Goal: Navigation & Orientation: Find specific page/section

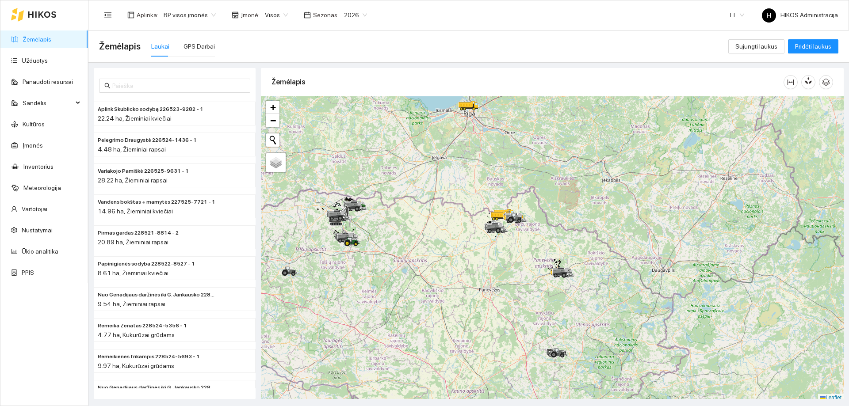
scroll to position [3, 0]
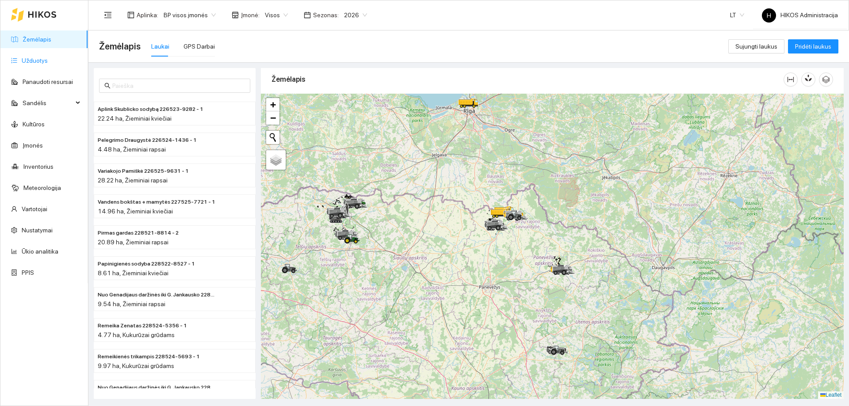
drag, startPoint x: 33, startPoint y: 62, endPoint x: 72, endPoint y: 61, distance: 39.4
click at [33, 62] on link "Užduotys" at bounding box center [35, 60] width 26 height 7
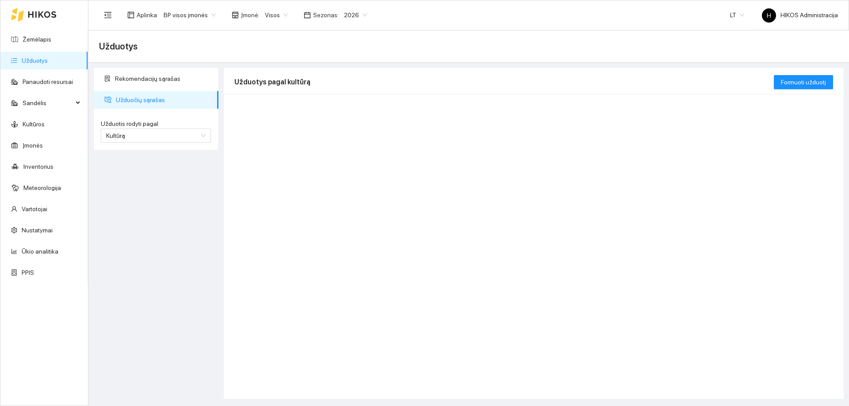
click at [203, 17] on span "BP visos įmonės" at bounding box center [190, 14] width 52 height 13
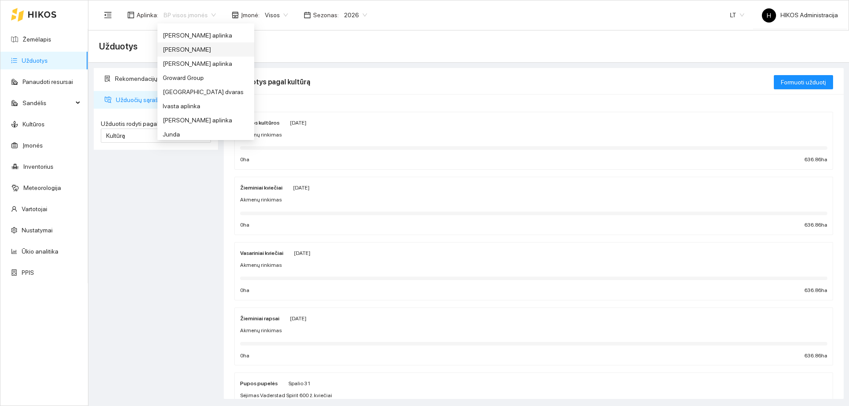
scroll to position [177, 0]
click at [193, 66] on div "Groward Group" at bounding box center [206, 68] width 86 height 10
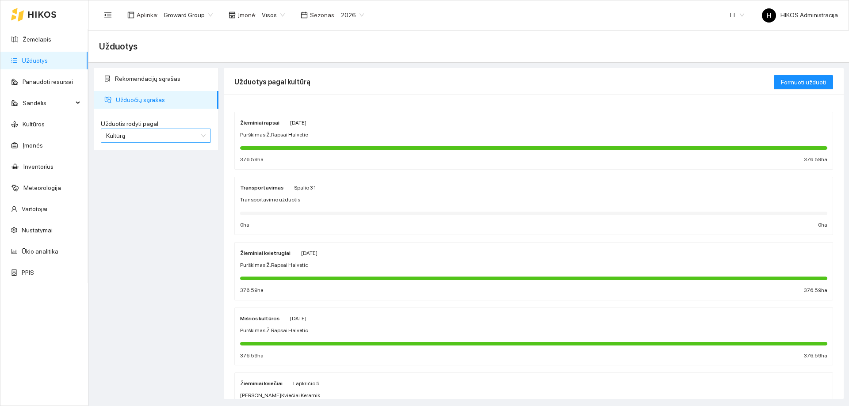
drag, startPoint x: 149, startPoint y: 138, endPoint x: 153, endPoint y: 142, distance: 5.0
click at [149, 138] on span "Kultūrą" at bounding box center [155, 135] width 99 height 13
click at [137, 151] on div "Užduotį" at bounding box center [155, 154] width 99 height 10
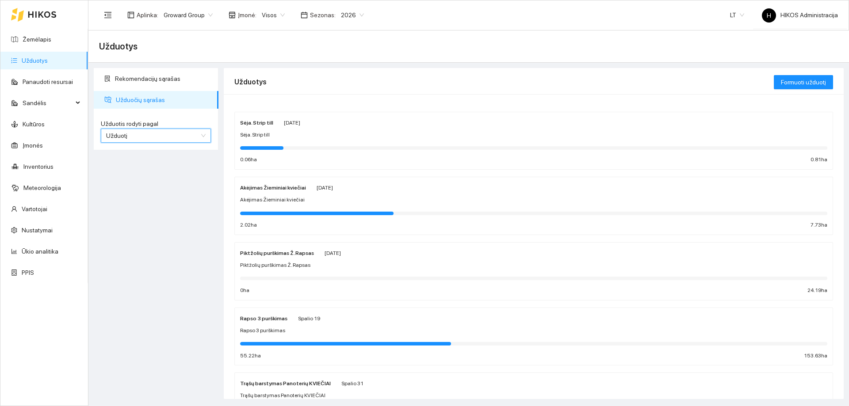
click at [282, 131] on div "Sėja. Strip till" at bounding box center [533, 135] width 587 height 8
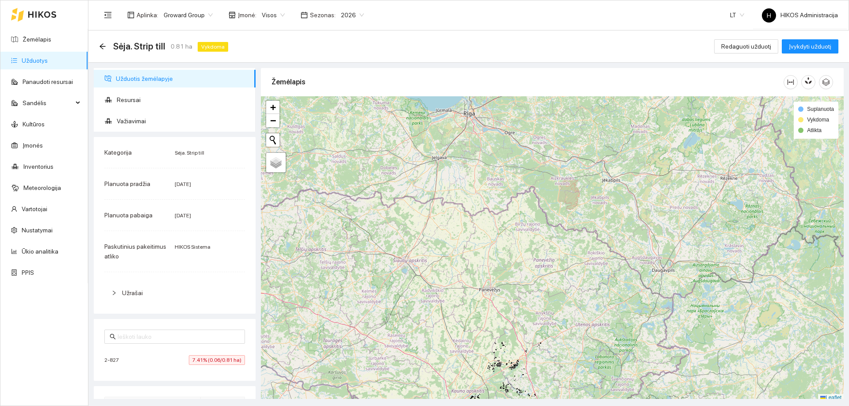
click at [180, 360] on div "2-827 7.41% (0.06/0.81 ha)" at bounding box center [174, 360] width 141 height 10
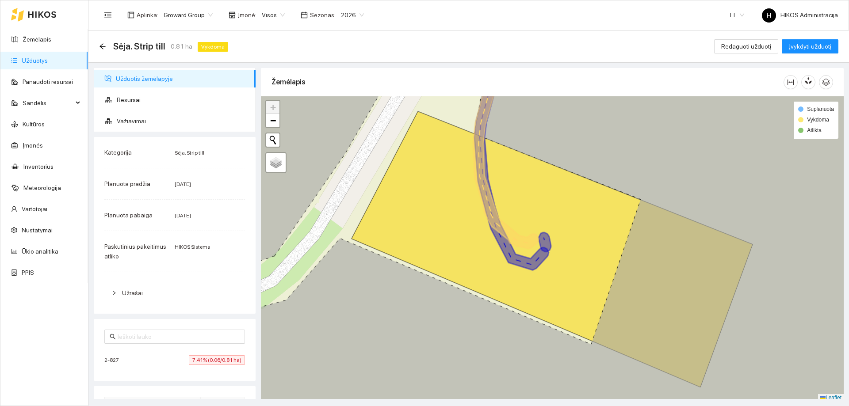
click at [180, 360] on div "2-827 7.41% (0.06/0.81 ha)" at bounding box center [174, 360] width 141 height 10
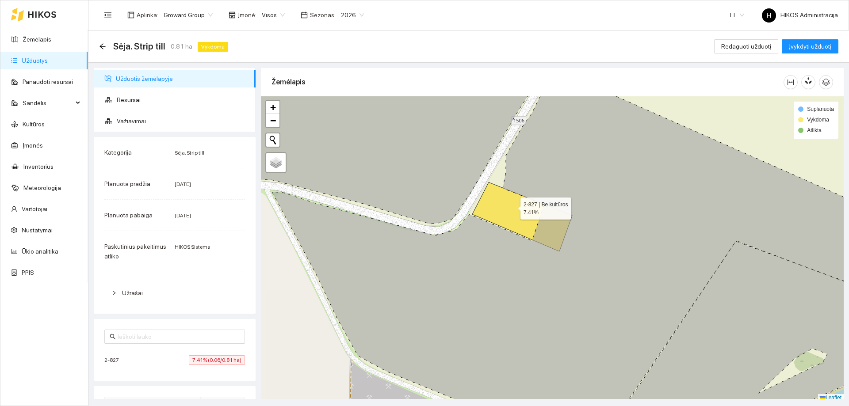
click at [512, 206] on icon at bounding box center [522, 217] width 100 height 69
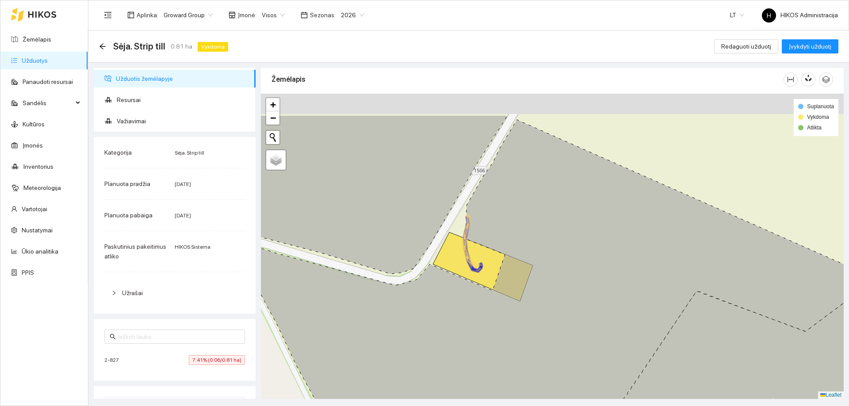
drag, startPoint x: 543, startPoint y: 177, endPoint x: 504, endPoint y: 230, distance: 65.7
click at [504, 230] on icon at bounding box center [548, 301] width 630 height 363
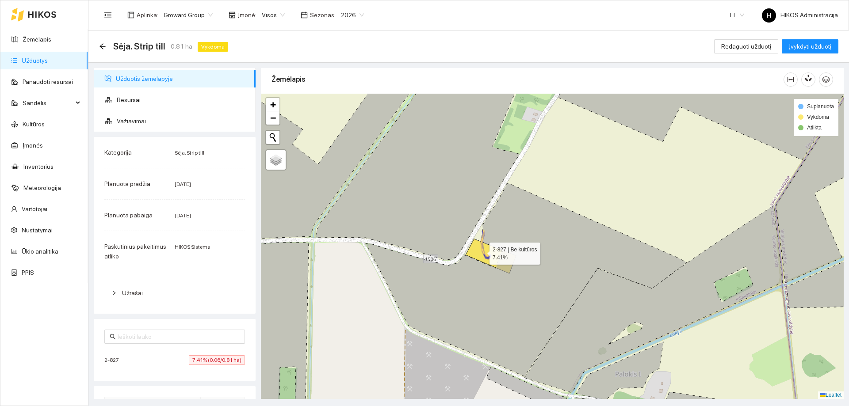
click at [481, 252] on icon at bounding box center [491, 256] width 50 height 34
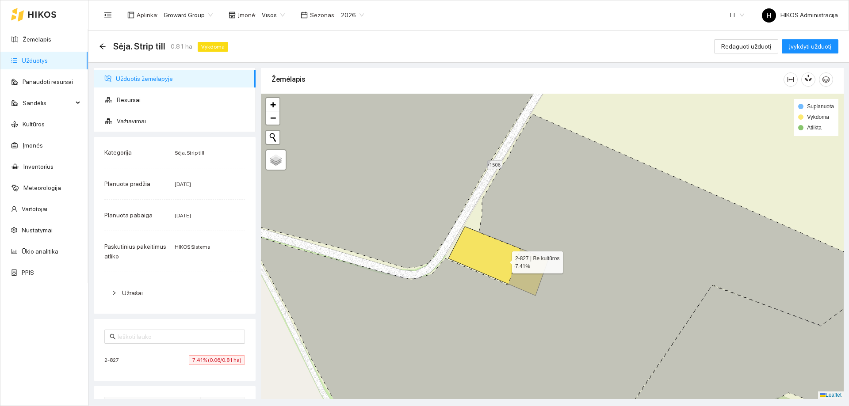
click at [504, 260] on icon at bounding box center [498, 261] width 100 height 69
click at [103, 50] on div "Atgal" at bounding box center [102, 47] width 7 height 8
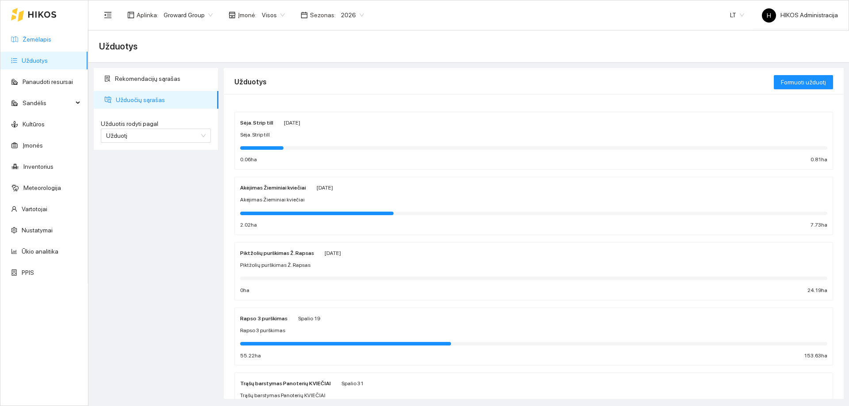
click at [50, 36] on link "Žemėlapis" at bounding box center [37, 39] width 29 height 7
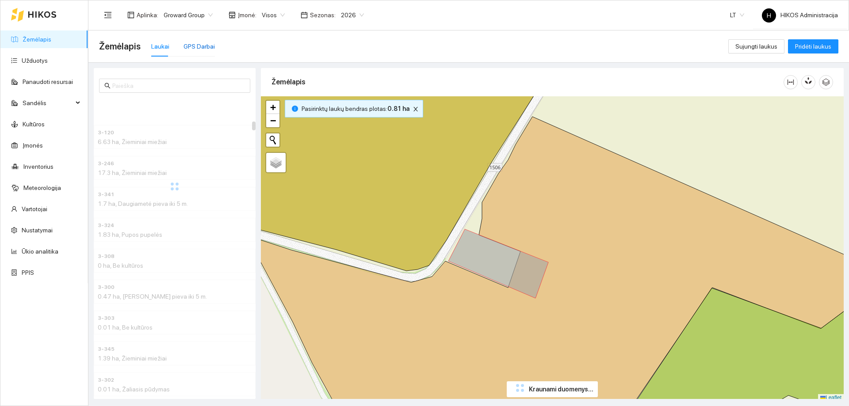
click at [198, 44] on div "GPS Darbai" at bounding box center [198, 47] width 31 height 10
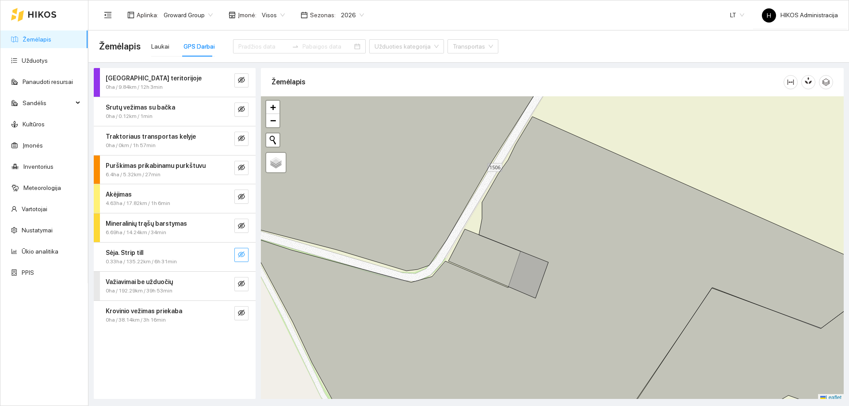
click at [239, 250] on button "button" at bounding box center [241, 255] width 14 height 14
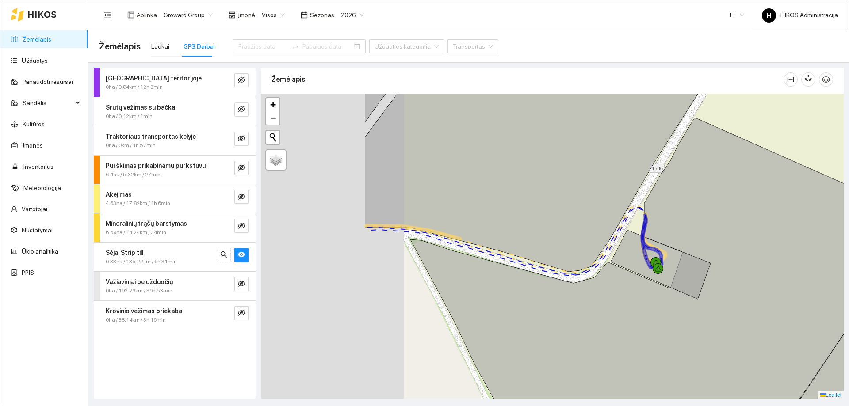
drag, startPoint x: 434, startPoint y: 260, endPoint x: 602, endPoint y: 263, distance: 168.0
click at [602, 263] on div at bounding box center [552, 246] width 583 height 305
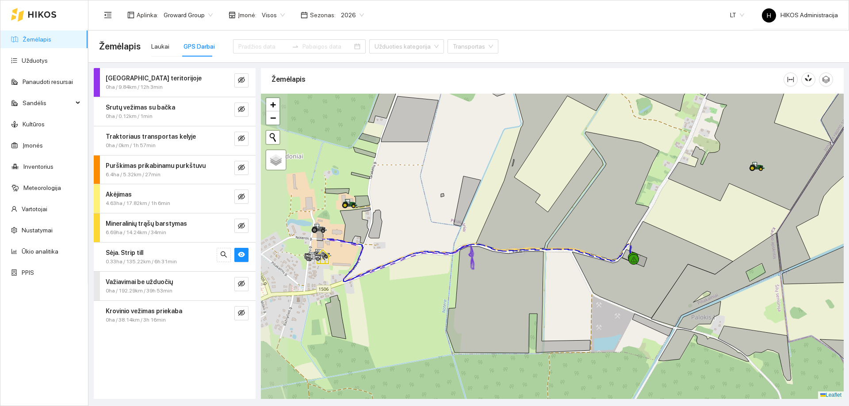
drag, startPoint x: 366, startPoint y: 241, endPoint x: 479, endPoint y: 247, distance: 113.3
click at [479, 247] on icon at bounding box center [519, 300] width 144 height 107
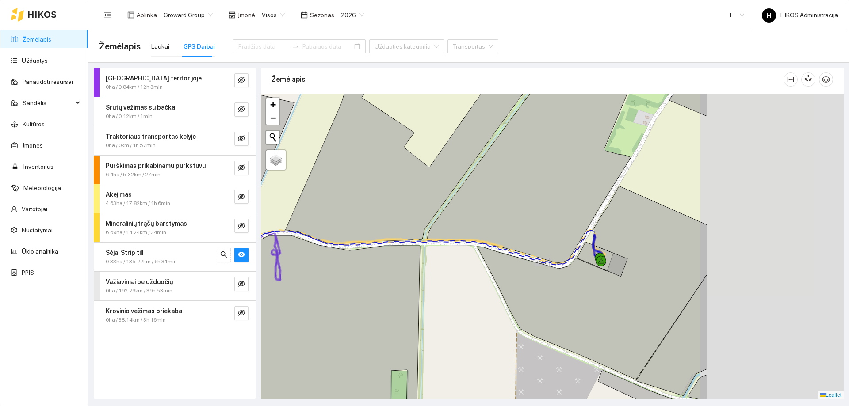
drag, startPoint x: 409, startPoint y: 235, endPoint x: 187, endPoint y: 237, distance: 222.4
click at [187, 237] on div "Darbas teritorijoje 0ha / 9.84km / 12h 3min Srutų vežimas su bačka 0ha / 0.12km…" at bounding box center [466, 231] width 760 height 336
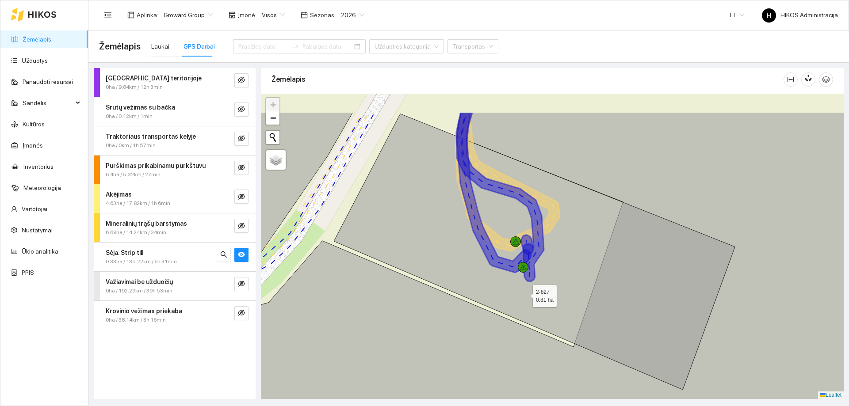
drag, startPoint x: 538, startPoint y: 257, endPoint x: 318, endPoint y: 190, distance: 230.6
click at [524, 294] on icon at bounding box center [534, 252] width 401 height 276
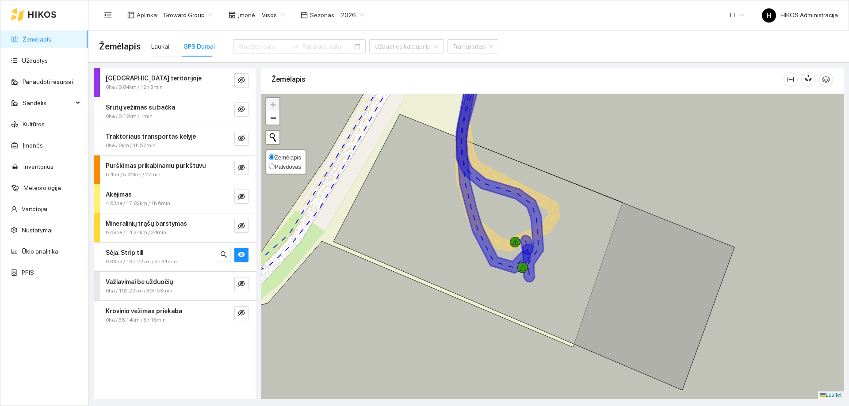
click at [291, 166] on span "Palydovas" at bounding box center [288, 167] width 27 height 7
click at [275, 166] on input "Palydovas" at bounding box center [272, 167] width 6 height 6
radio input "true"
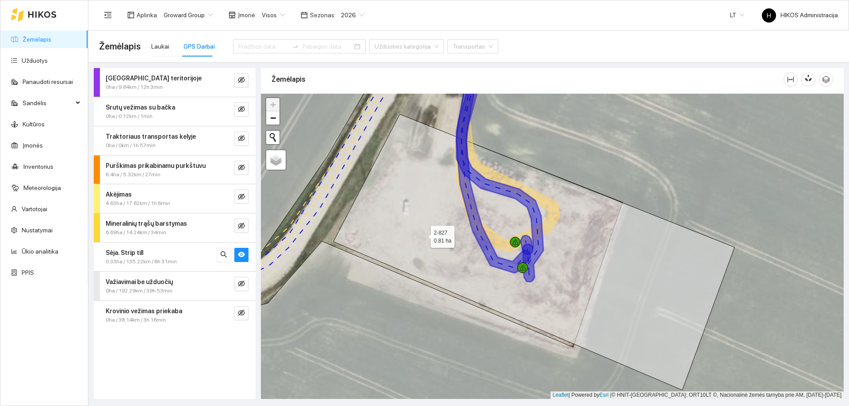
click at [423, 235] on icon at bounding box center [533, 252] width 401 height 276
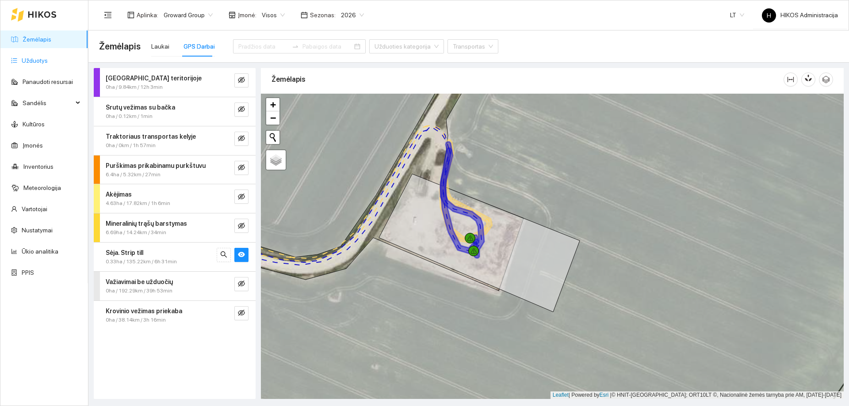
click at [48, 61] on link "Užduotys" at bounding box center [35, 60] width 26 height 7
